Goal: Task Accomplishment & Management: Manage account settings

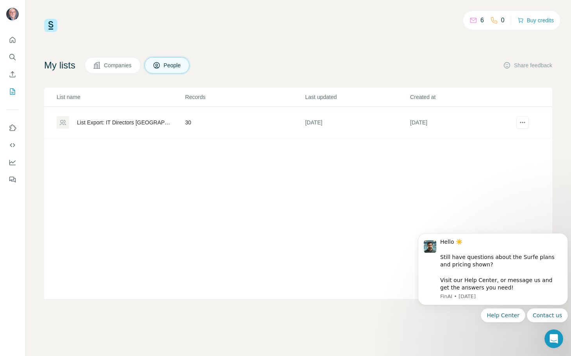
click at [132, 123] on div "List Export: IT Directors [GEOGRAPHIC_DATA] mostly - [DATE] 21:46" at bounding box center [124, 122] width 95 height 8
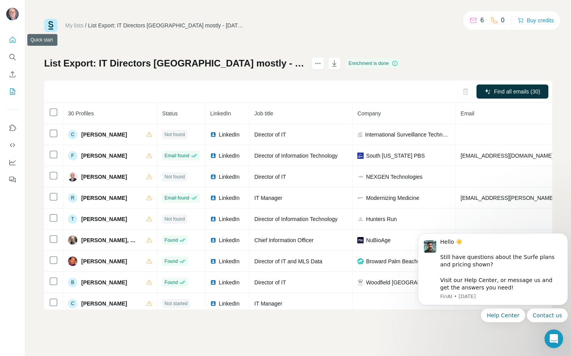
click at [13, 40] on icon "Quick start" at bounding box center [13, 40] width 8 height 8
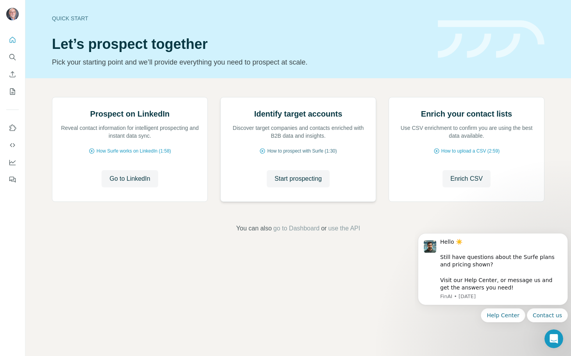
click at [287, 154] on span "How to prospect with Surfe (1:30)" at bounding box center [302, 150] width 70 height 7
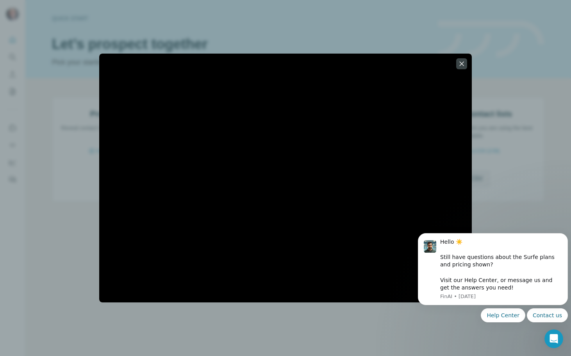
click at [50, 7] on div at bounding box center [285, 178] width 571 height 356
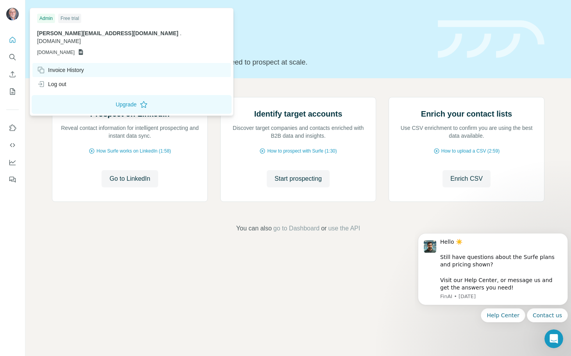
click at [63, 66] on div "Invoice History" at bounding box center [60, 70] width 47 height 8
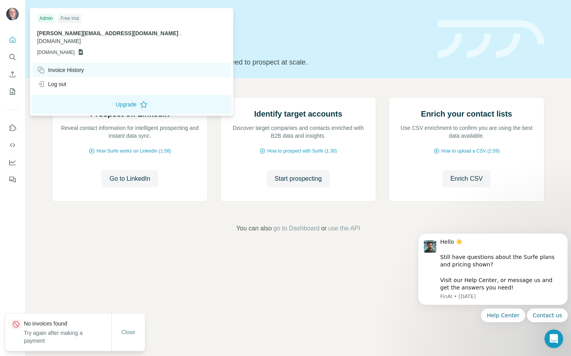
click at [61, 66] on div "Invoice History" at bounding box center [60, 70] width 47 height 8
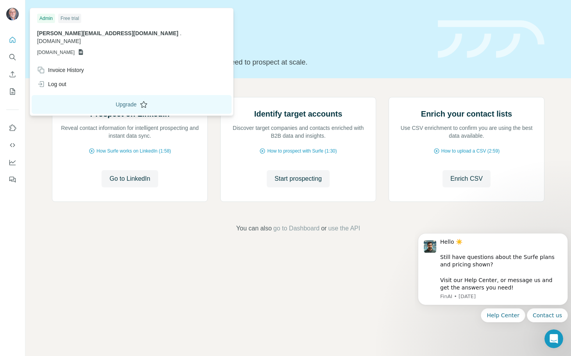
click at [115, 95] on button "Upgrade" at bounding box center [132, 104] width 200 height 19
